Goal: Leave review/rating: Leave review/rating

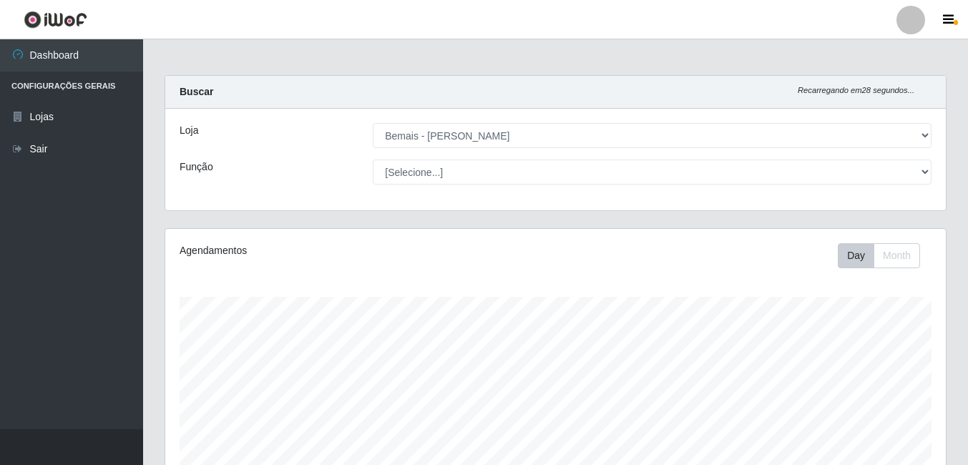
select select "230"
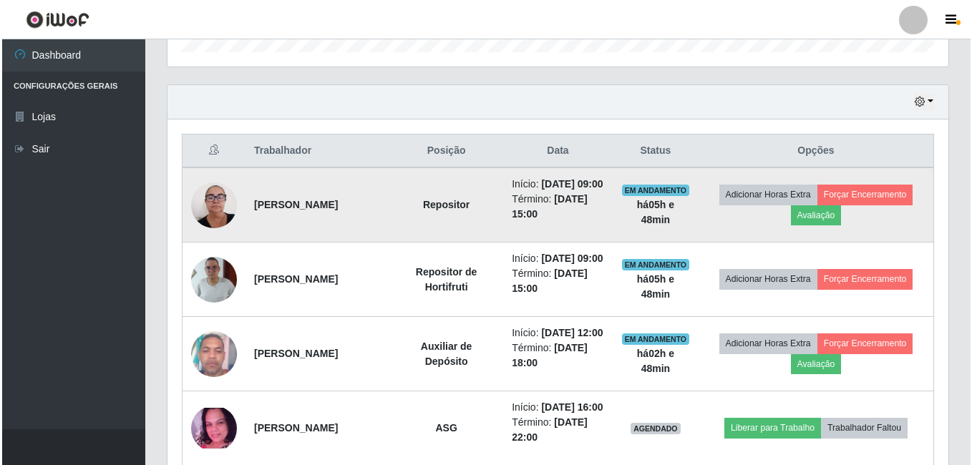
scroll to position [297, 781]
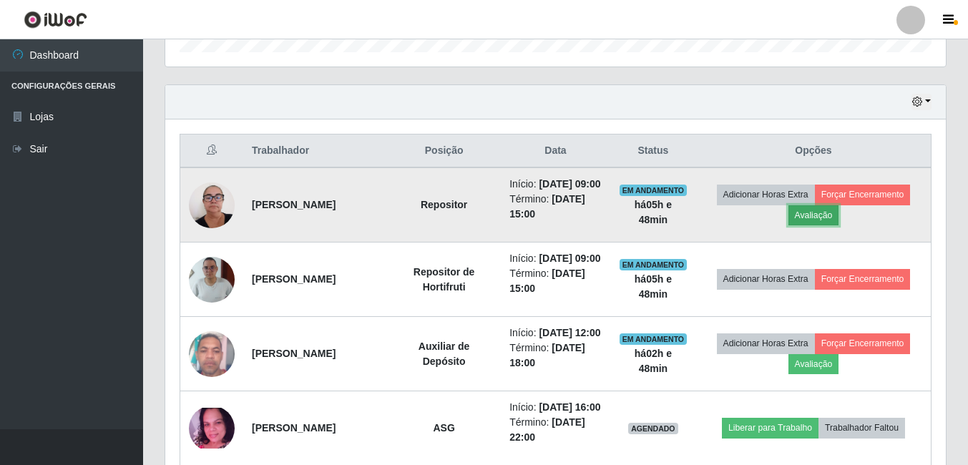
click at [803, 225] on button "Avaliação" at bounding box center [813, 215] width 51 height 20
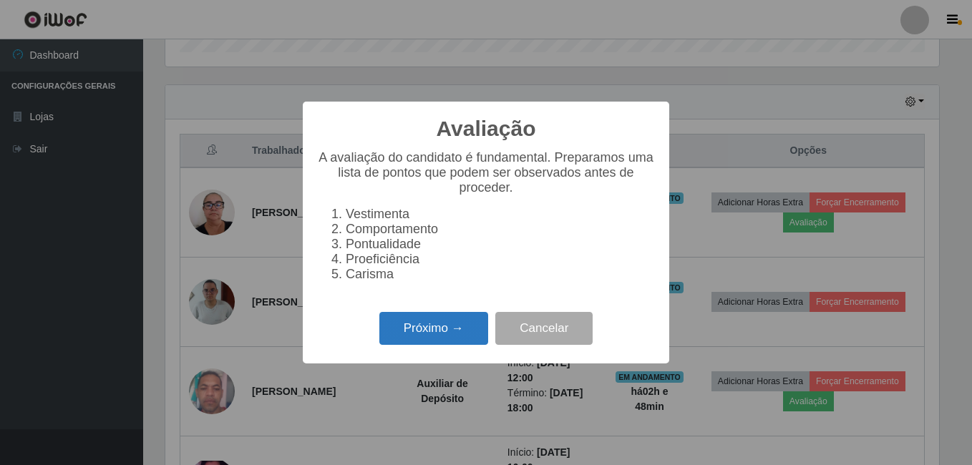
click at [428, 346] on button "Próximo →" at bounding box center [433, 329] width 109 height 34
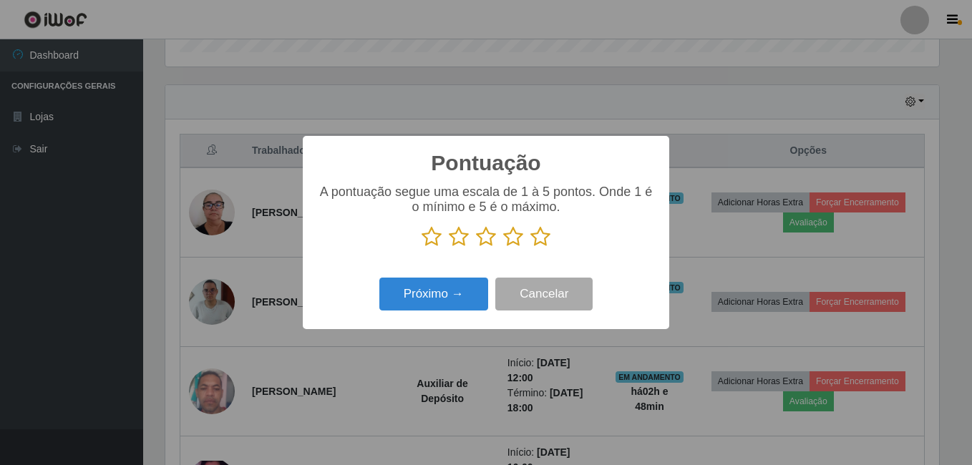
scroll to position [715197, 714720]
click at [529, 240] on p at bounding box center [486, 236] width 338 height 21
click at [449, 281] on button "Próximo →" at bounding box center [433, 295] width 109 height 34
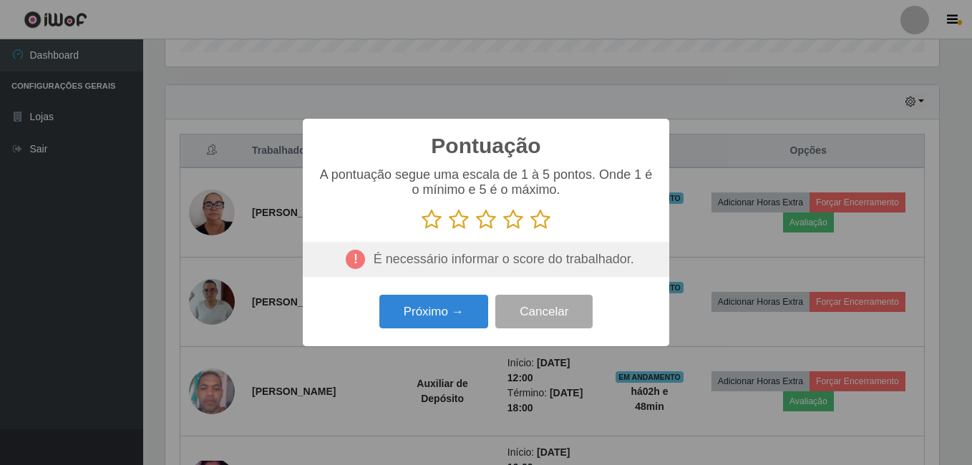
click at [541, 223] on icon at bounding box center [540, 219] width 20 height 21
click at [530, 230] on input "radio" at bounding box center [530, 230] width 0 height 0
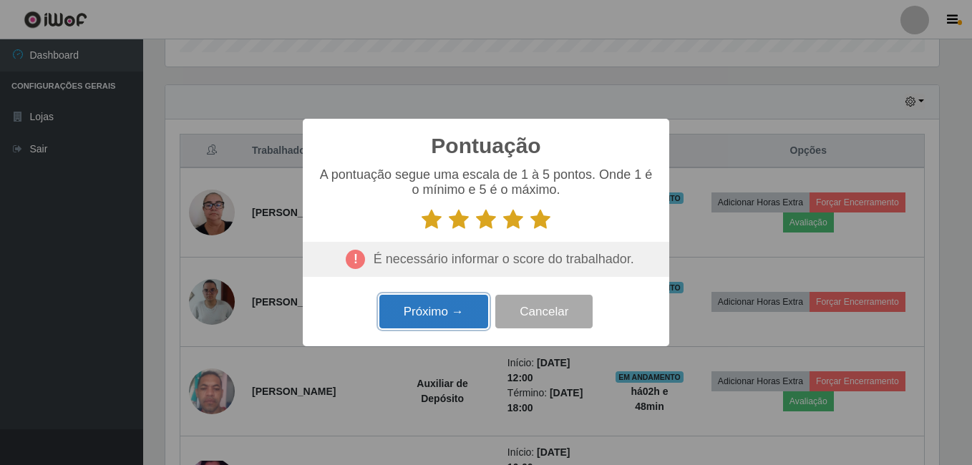
click at [429, 318] on button "Próximo →" at bounding box center [433, 312] width 109 height 34
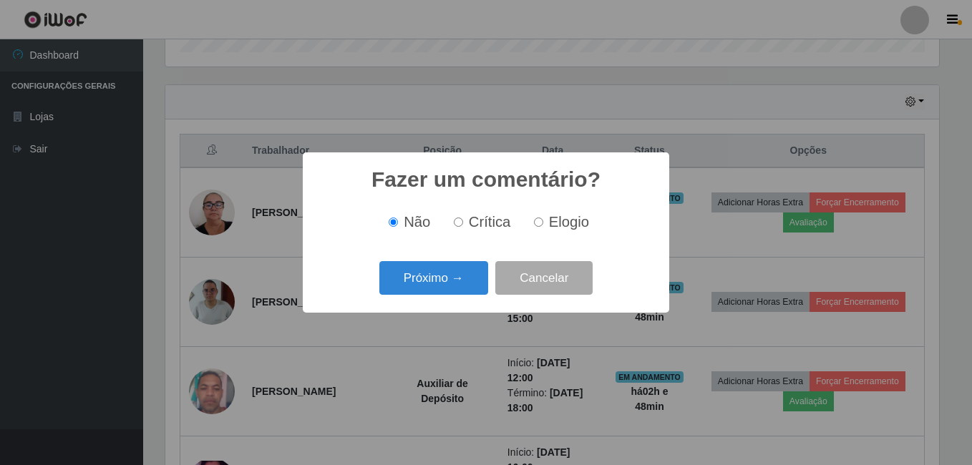
click at [446, 307] on div "Fazer um comentário? × Não Crítica Elogio Próximo → Cancelar" at bounding box center [486, 232] width 366 height 160
click at [450, 295] on button "Próximo →" at bounding box center [433, 278] width 109 height 34
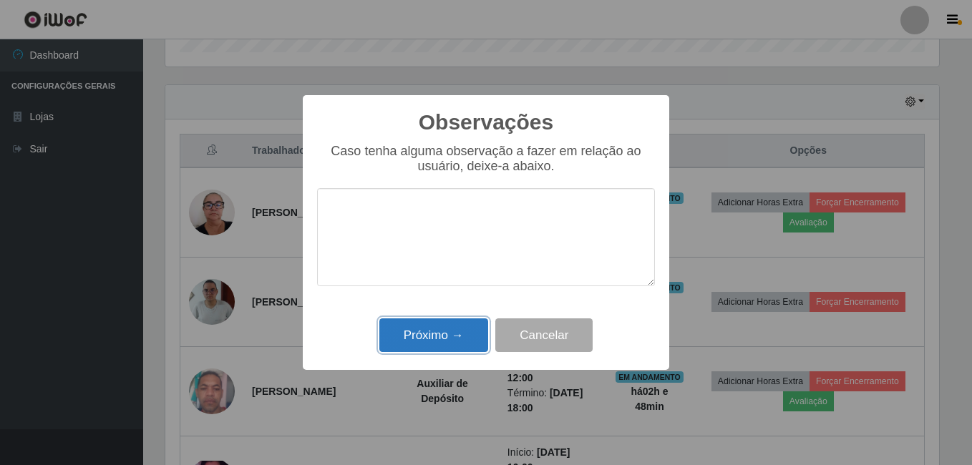
click at [429, 338] on button "Próximo →" at bounding box center [433, 335] width 109 height 34
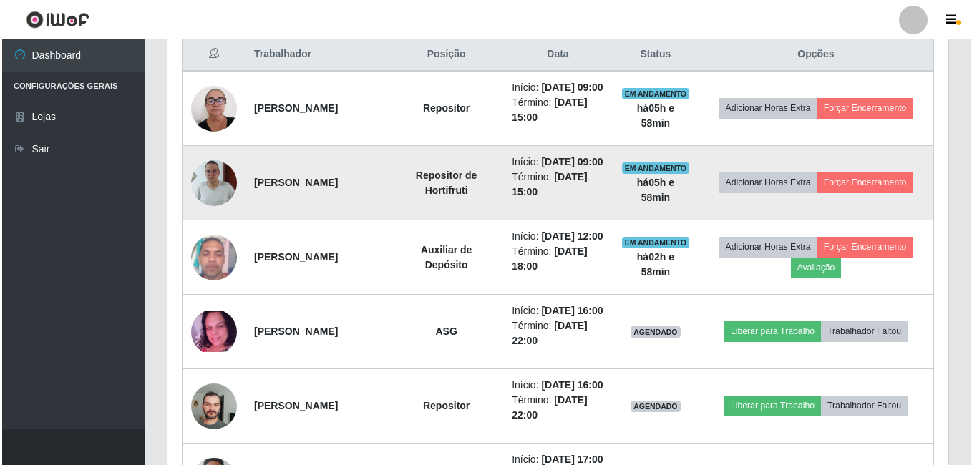
scroll to position [531, 0]
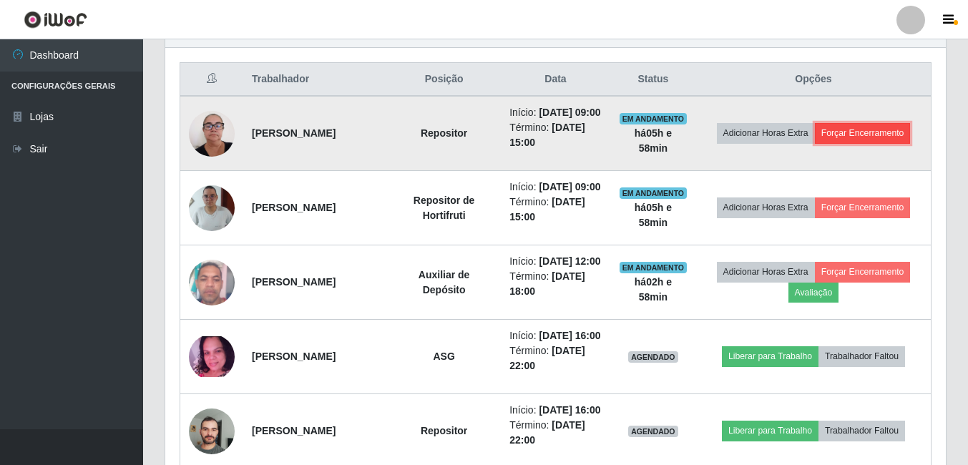
click at [851, 143] on button "Forçar Encerramento" at bounding box center [863, 133] width 96 height 20
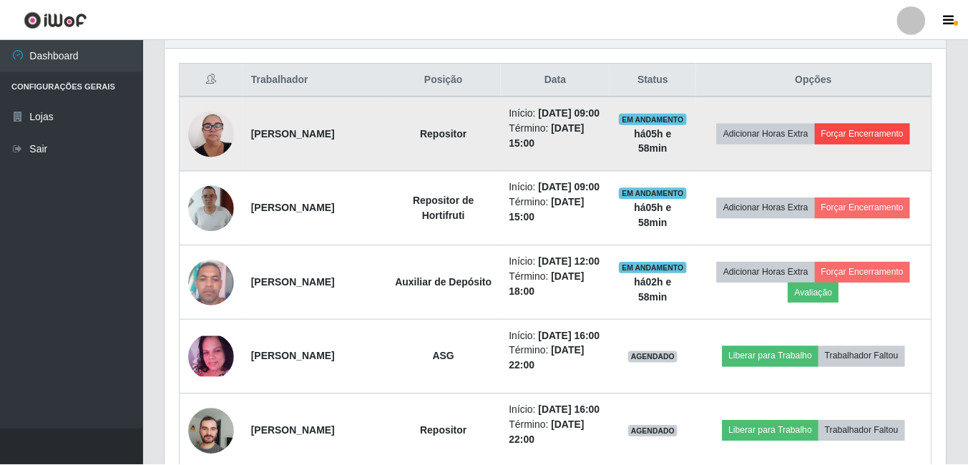
scroll to position [297, 773]
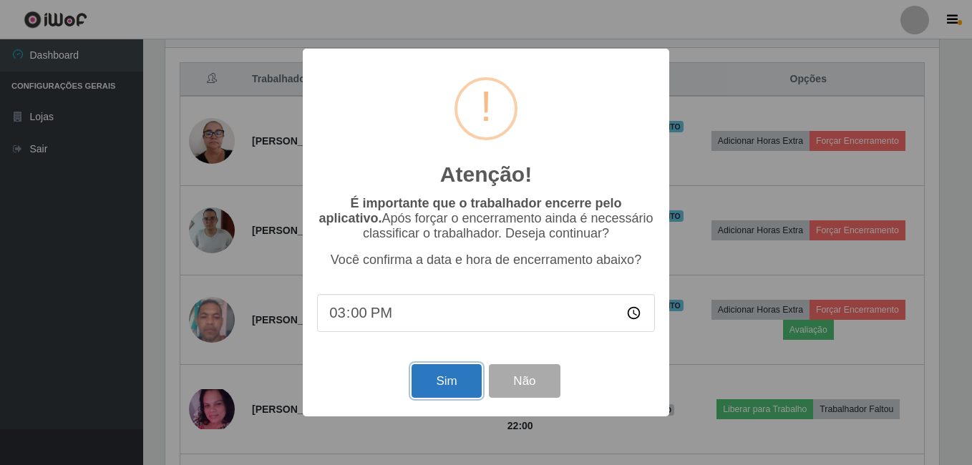
click at [445, 383] on button "Sim" at bounding box center [445, 381] width 69 height 34
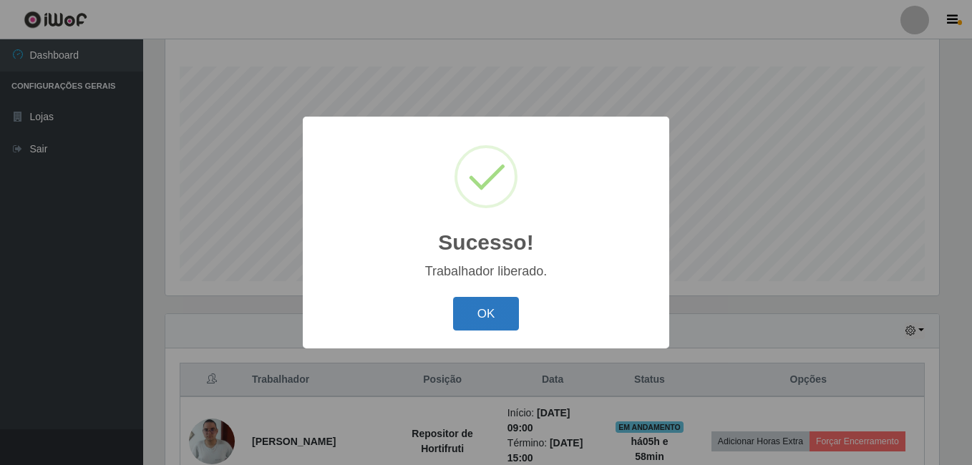
click at [487, 311] on button "OK" at bounding box center [486, 314] width 67 height 34
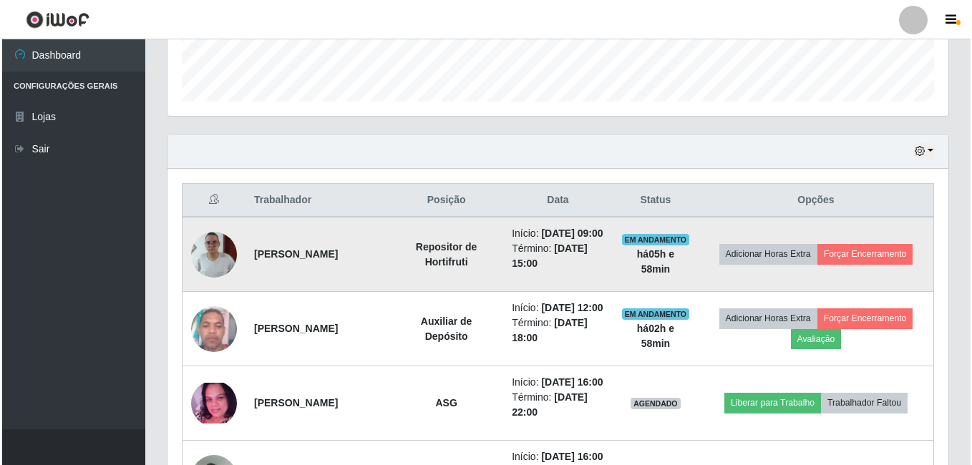
scroll to position [445, 0]
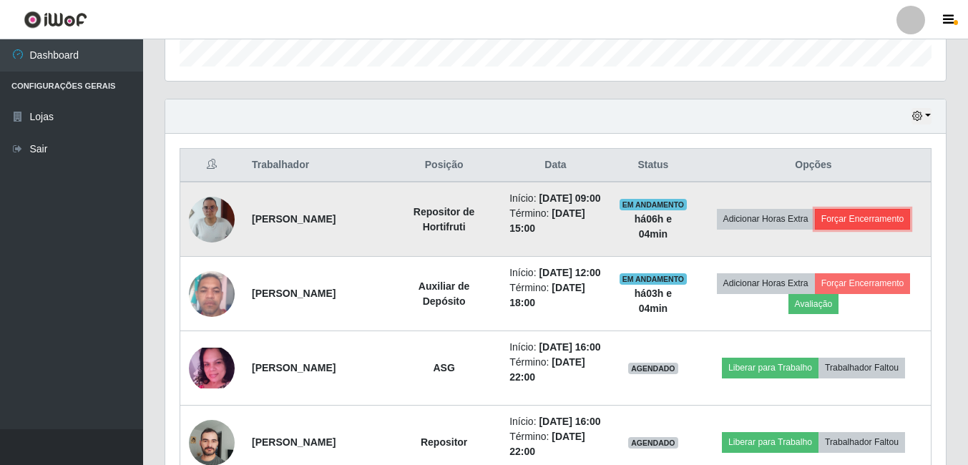
click at [837, 228] on button "Forçar Encerramento" at bounding box center [863, 219] width 96 height 20
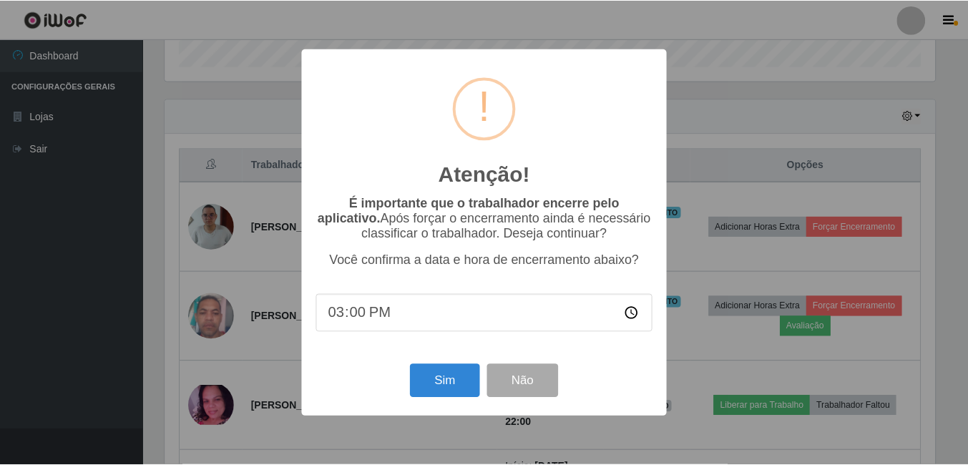
scroll to position [297, 773]
click at [447, 384] on button "Sim" at bounding box center [445, 381] width 69 height 34
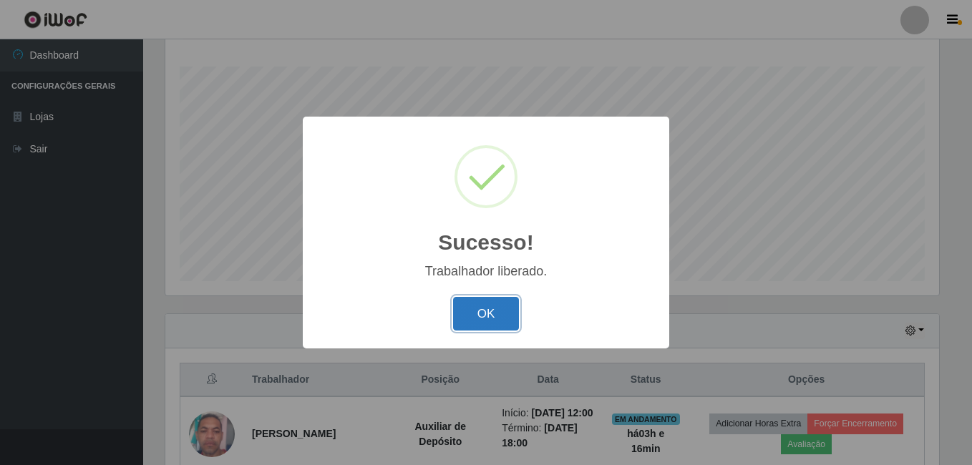
click at [483, 311] on button "OK" at bounding box center [486, 314] width 67 height 34
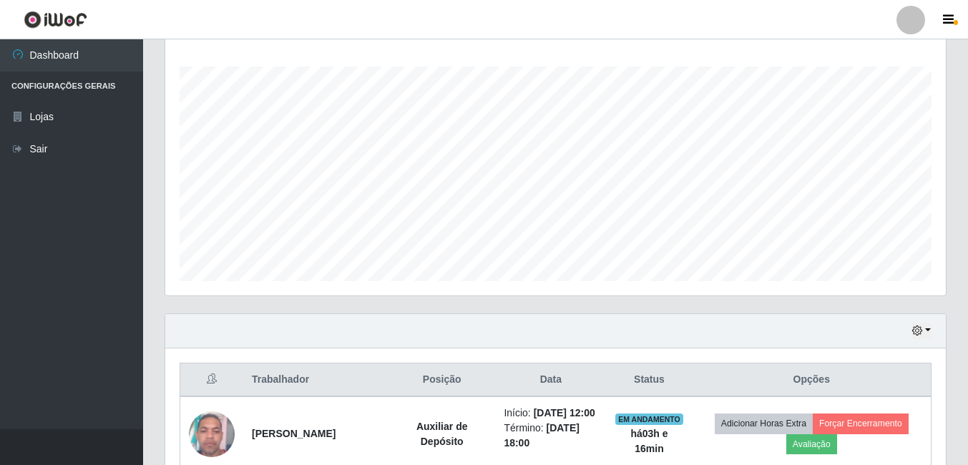
scroll to position [297, 781]
